Goal: Task Accomplishment & Management: Complete application form

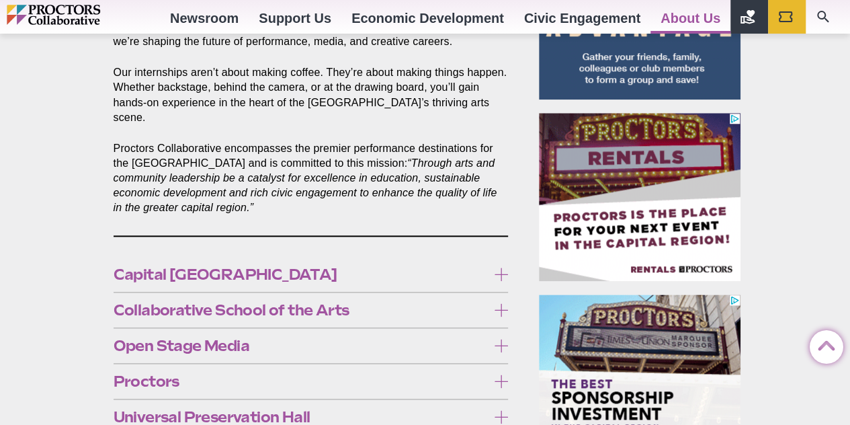
scroll to position [739, 0]
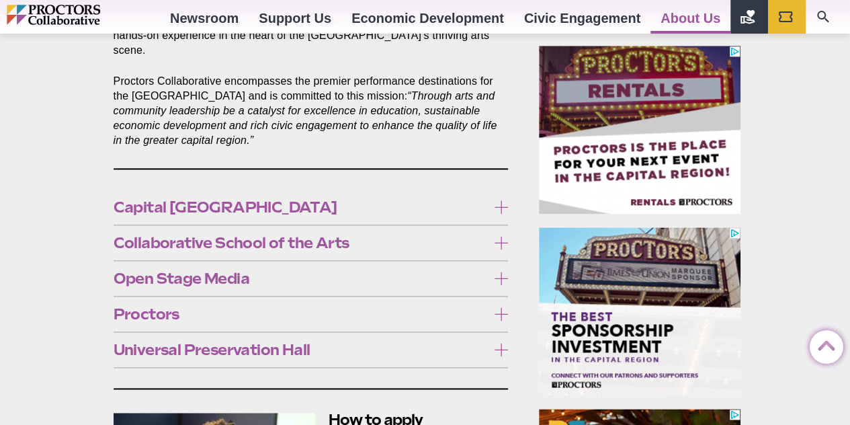
click at [501, 200] on icon at bounding box center [500, 206] width 13 height 13
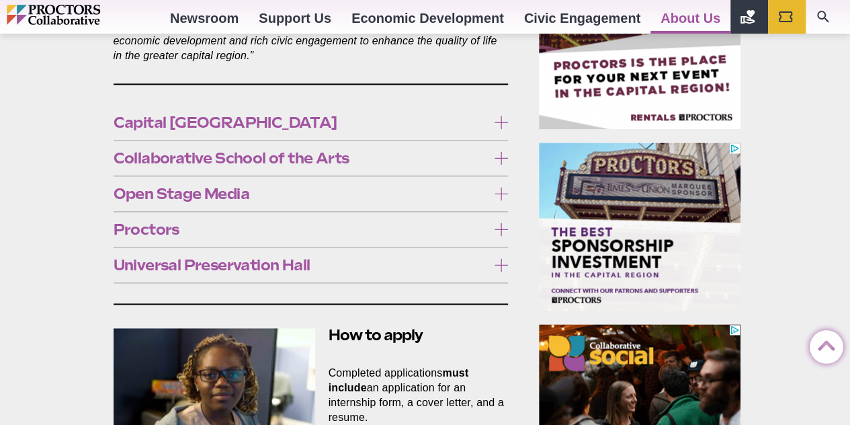
scroll to position [806, 0]
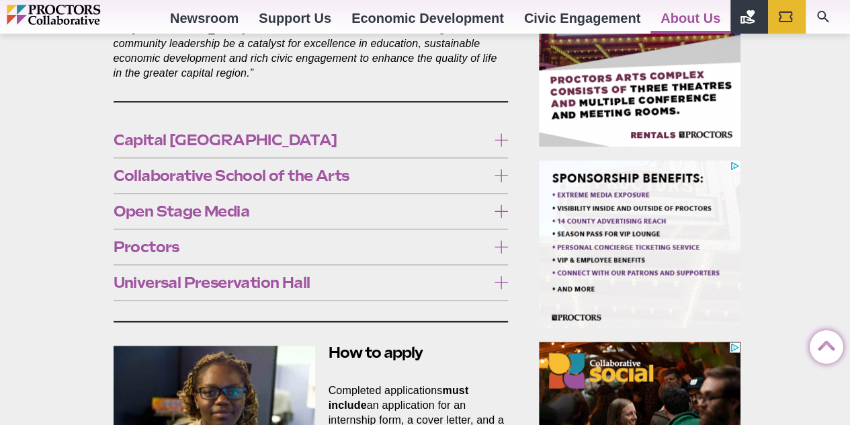
click at [500, 133] on icon at bounding box center [500, 139] width 13 height 13
click at [501, 169] on icon at bounding box center [500, 175] width 13 height 13
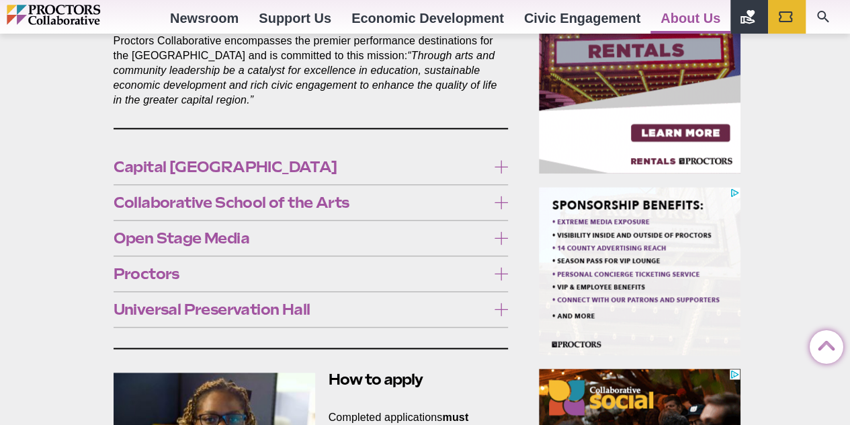
scroll to position [672, 0]
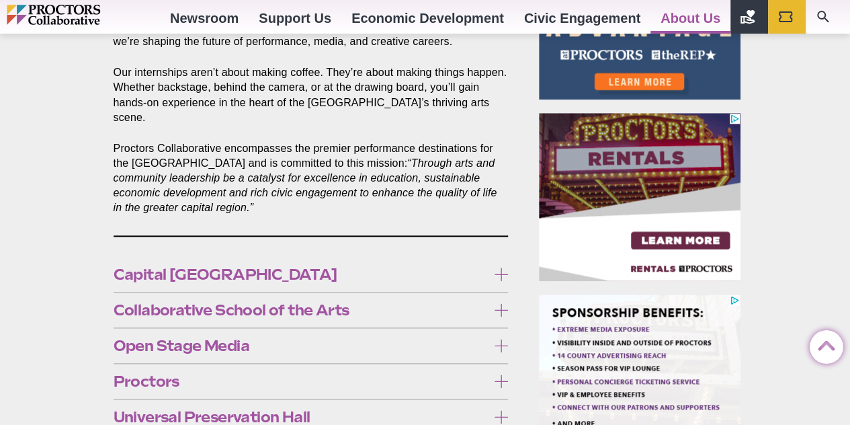
click at [501, 303] on icon at bounding box center [500, 309] width 13 height 13
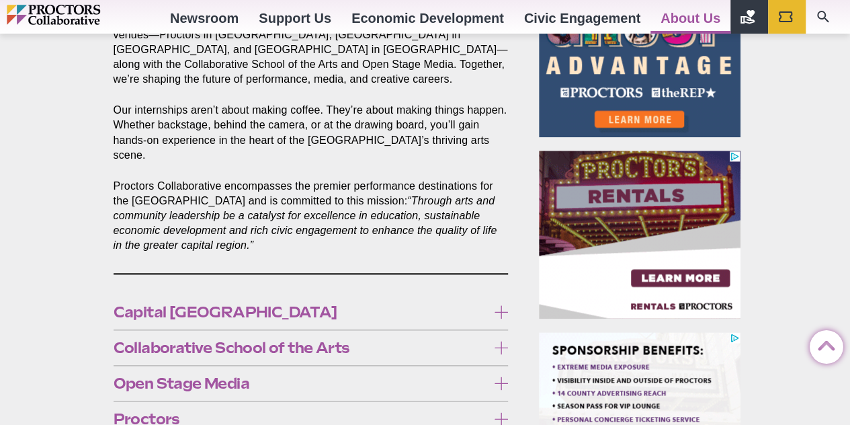
scroll to position [739, 0]
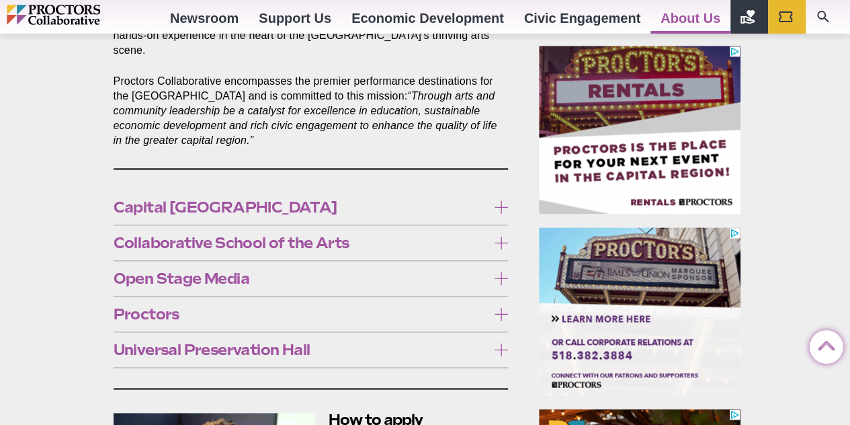
click at [499, 271] on icon at bounding box center [500, 277] width 13 height 13
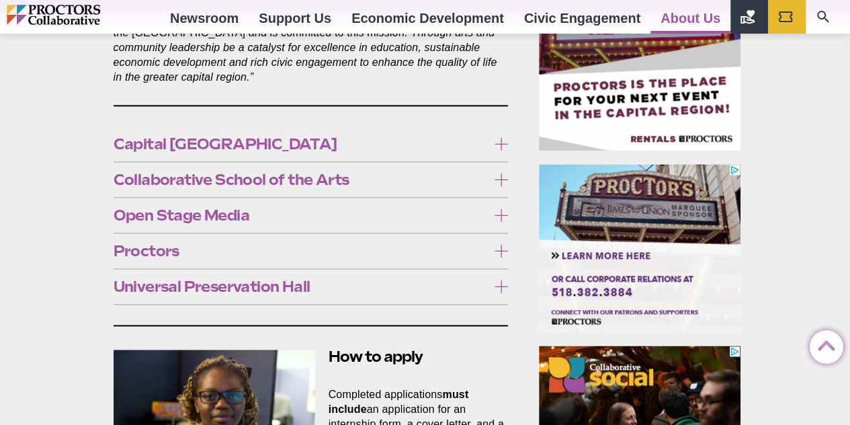
scroll to position [873, 0]
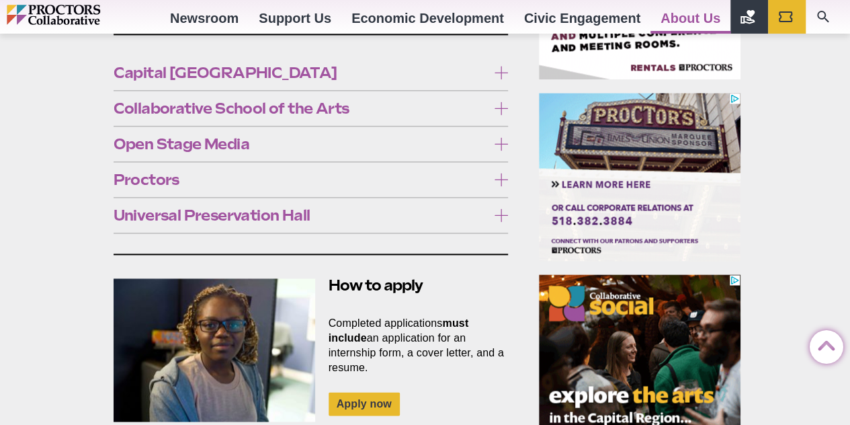
click at [498, 137] on icon at bounding box center [500, 143] width 13 height 13
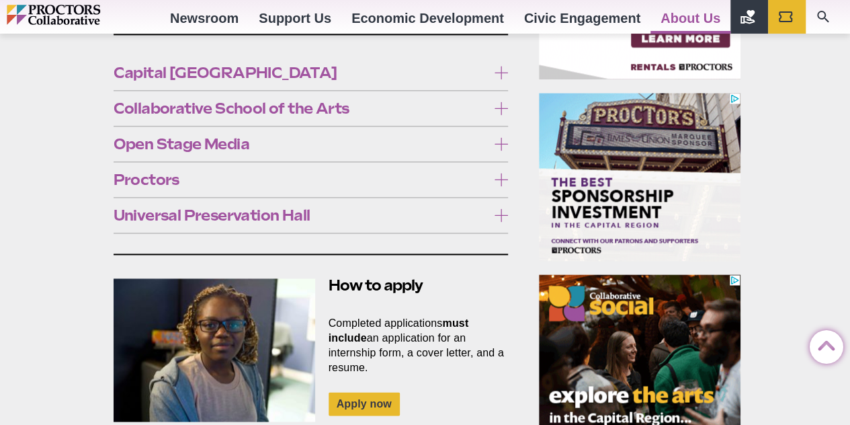
click at [501, 173] on icon at bounding box center [500, 179] width 13 height 13
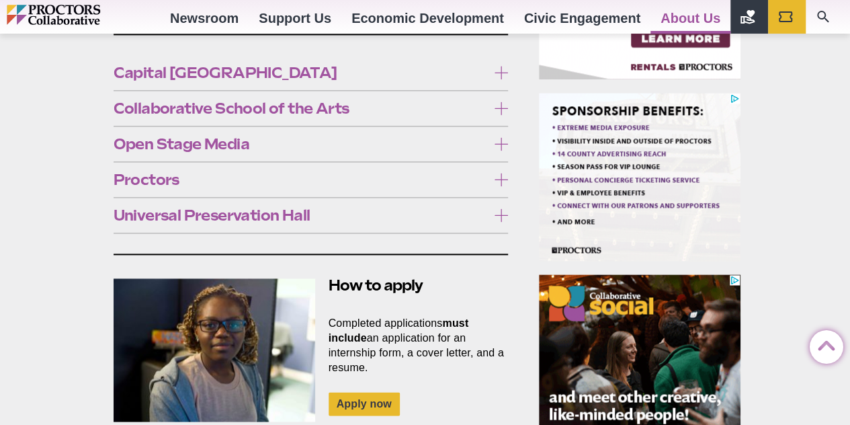
click at [499, 173] on icon at bounding box center [500, 179] width 13 height 13
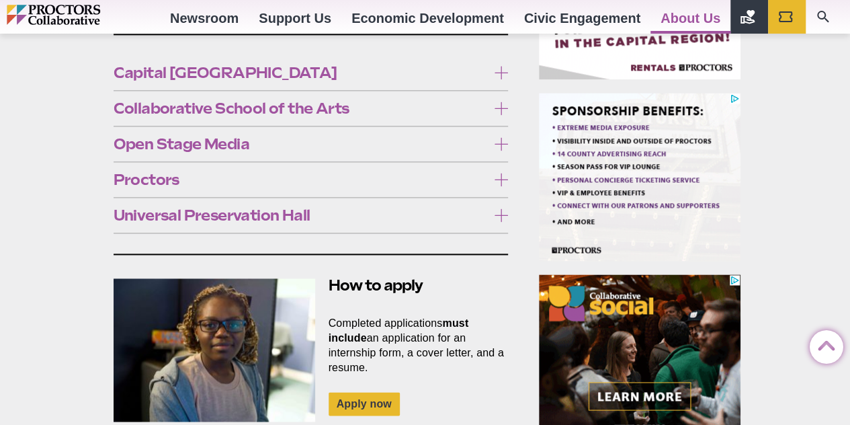
click at [502, 208] on icon at bounding box center [500, 214] width 13 height 13
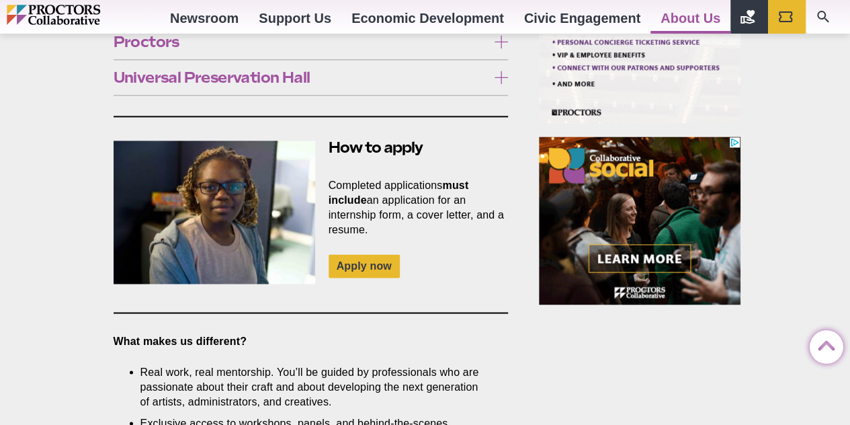
scroll to position [941, 0]
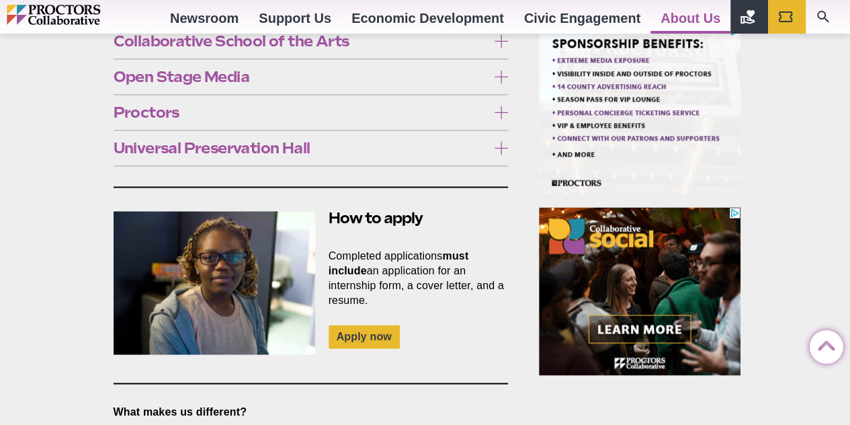
click at [501, 141] on icon at bounding box center [500, 147] width 13 height 13
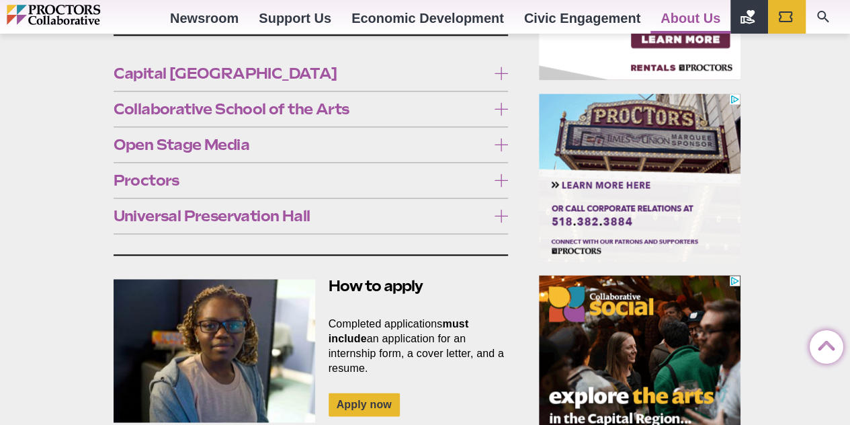
scroll to position [873, 0]
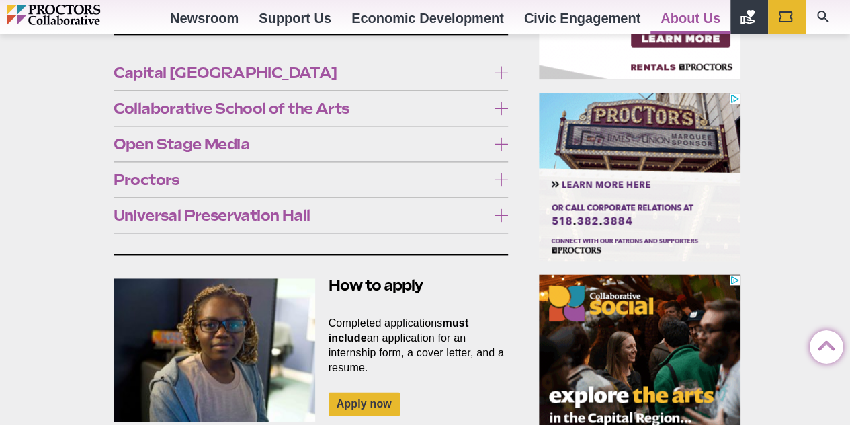
click at [498, 208] on icon at bounding box center [500, 214] width 13 height 13
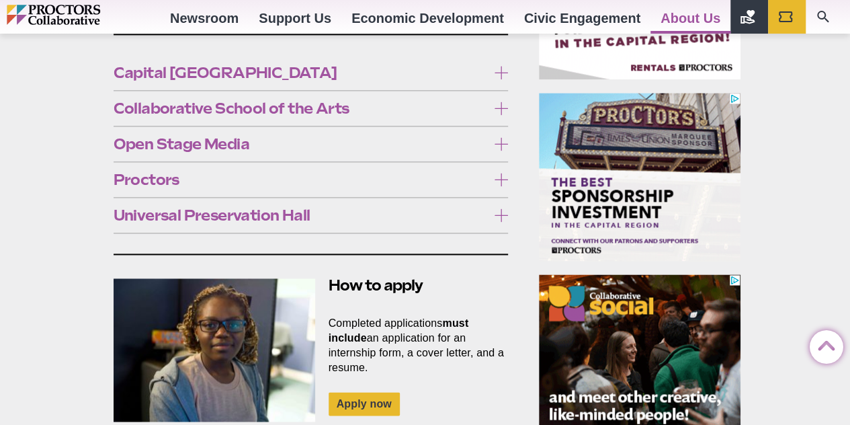
click at [501, 208] on icon at bounding box center [500, 214] width 13 height 13
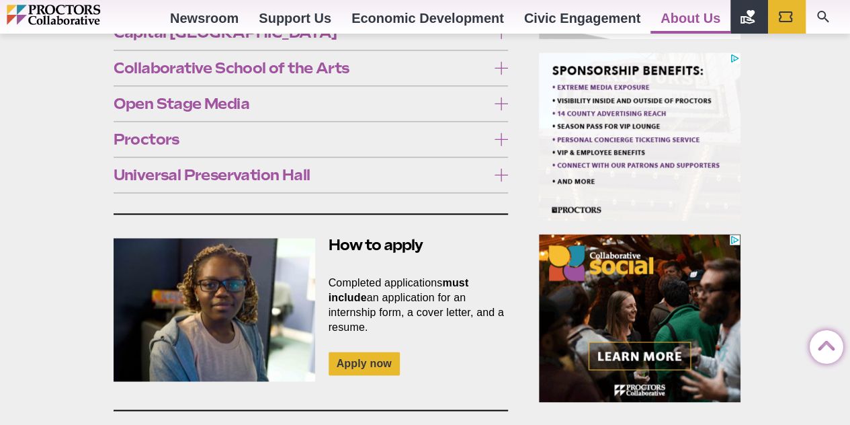
scroll to position [1008, 0]
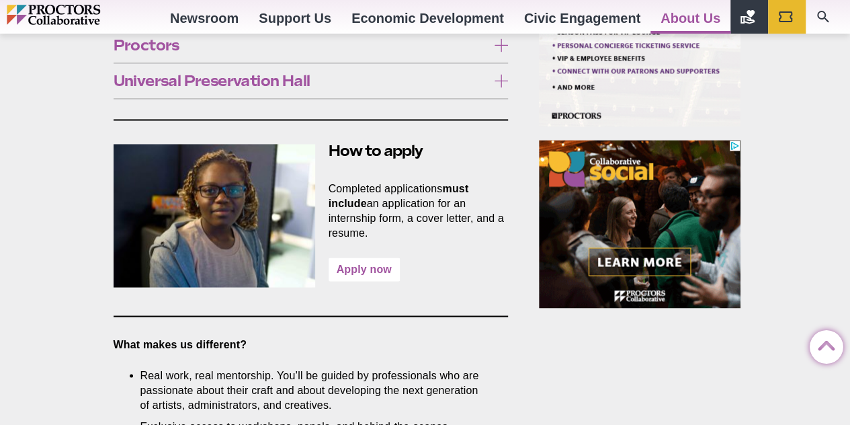
click at [365, 257] on link "Apply now" at bounding box center [364, 269] width 71 height 24
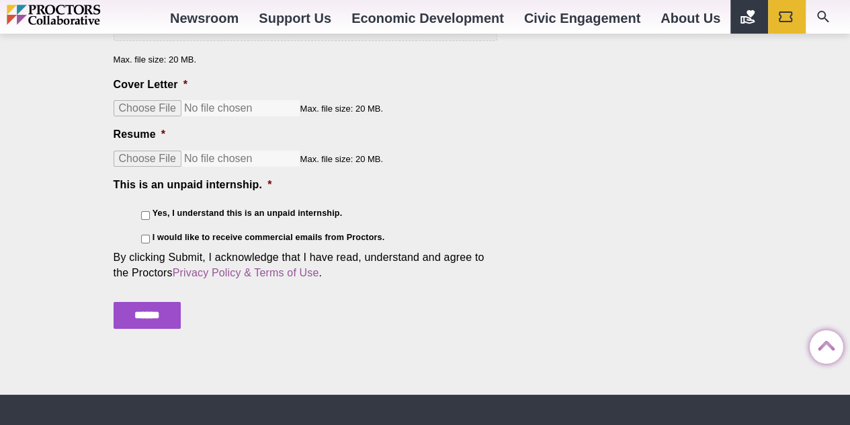
scroll to position [2217, 0]
